Goal: Find specific page/section: Find specific page/section

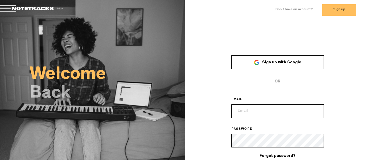
click at [258, 61] on div at bounding box center [256, 62] width 5 height 5
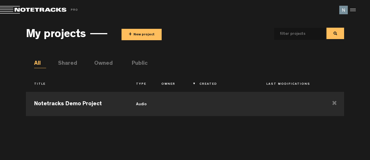
click at [351, 6] on div at bounding box center [352, 10] width 9 height 9
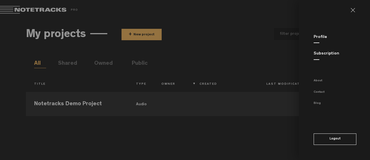
click at [246, 20] on md-backdrop at bounding box center [185, 80] width 370 height 160
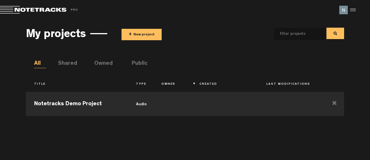
click at [305, 30] on input "text" at bounding box center [295, 34] width 42 height 12
type input "d"
type input "bill"
